Goal: Find specific page/section: Find specific page/section

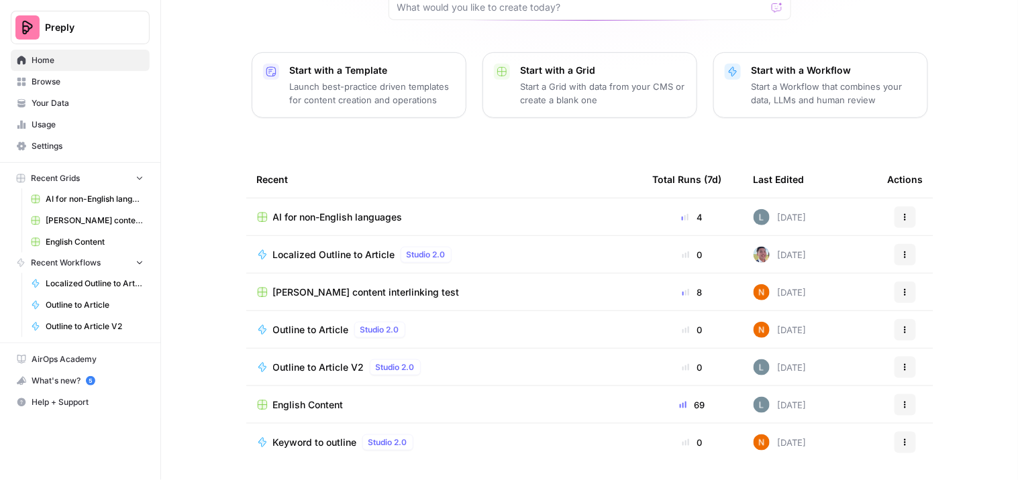
scroll to position [136, 0]
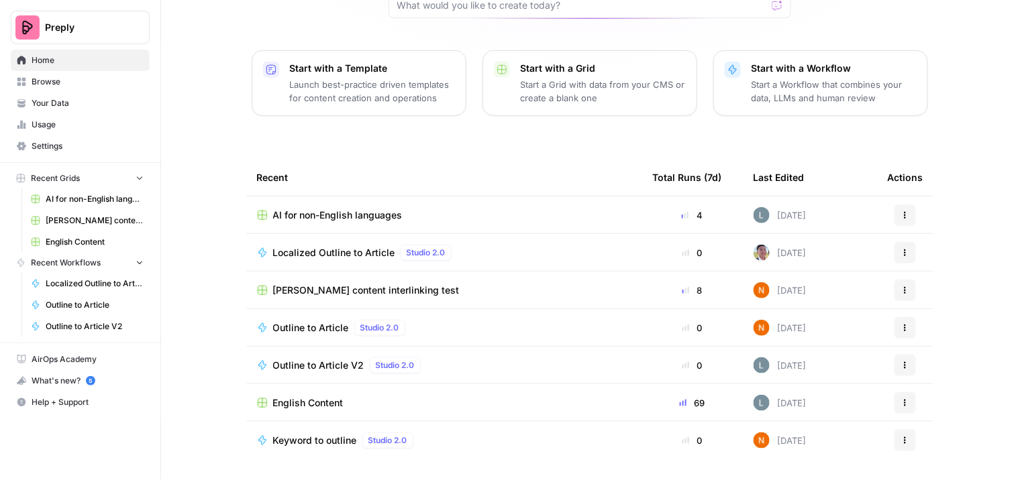
click at [284, 398] on span "English Content" at bounding box center [308, 402] width 70 height 13
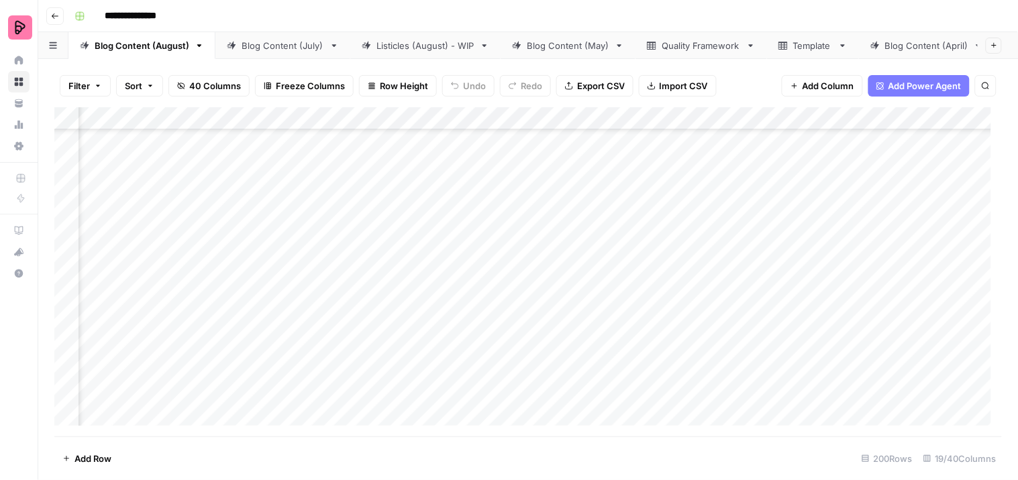
scroll to position [521, 738]
